Goal: Task Accomplishment & Management: Use online tool/utility

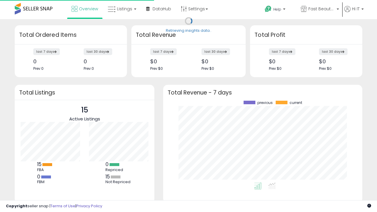
scroll to position [82, 187]
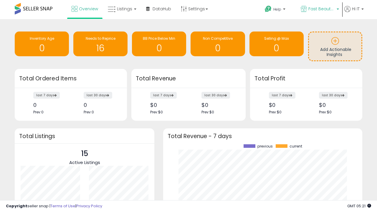
click at [319, 9] on span "Fast Beauty ([GEOGRAPHIC_DATA])" at bounding box center [321, 9] width 27 height 6
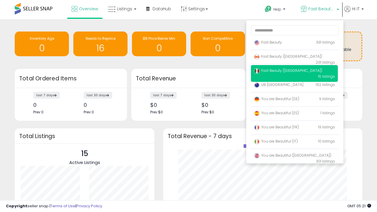
click at [294, 57] on span "Fast Beauty ([GEOGRAPHIC_DATA])" at bounding box center [288, 56] width 68 height 5
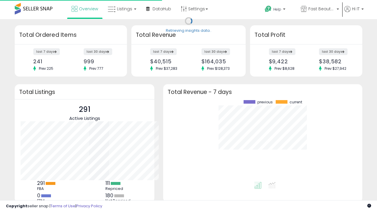
scroll to position [82, 187]
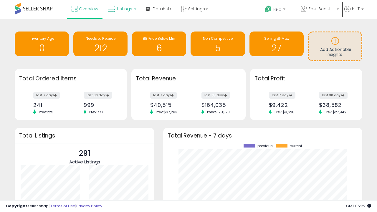
click at [121, 9] on span "Listings" at bounding box center [124, 9] width 15 height 6
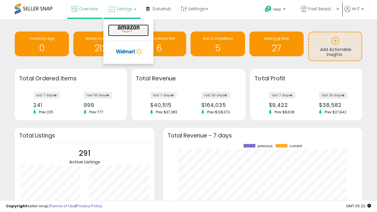
click at [128, 29] on icon at bounding box center [129, 29] width 26 height 8
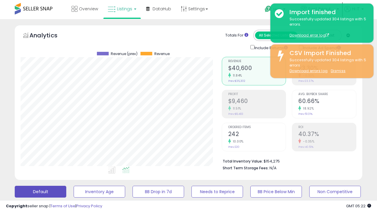
scroll to position [160, 0]
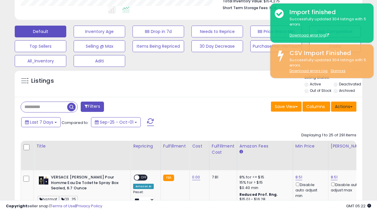
click at [344, 106] on button "Actions" at bounding box center [343, 107] width 25 height 10
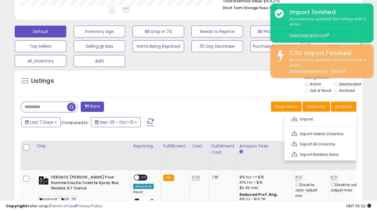
click at [294, 118] on span at bounding box center [295, 119] width 6 height 4
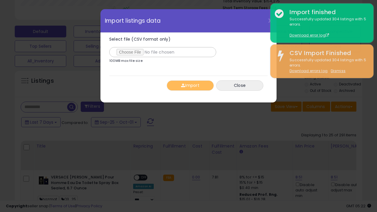
type input "**********"
click at [190, 85] on button "Import" at bounding box center [190, 85] width 47 height 10
